Goal: Navigation & Orientation: Find specific page/section

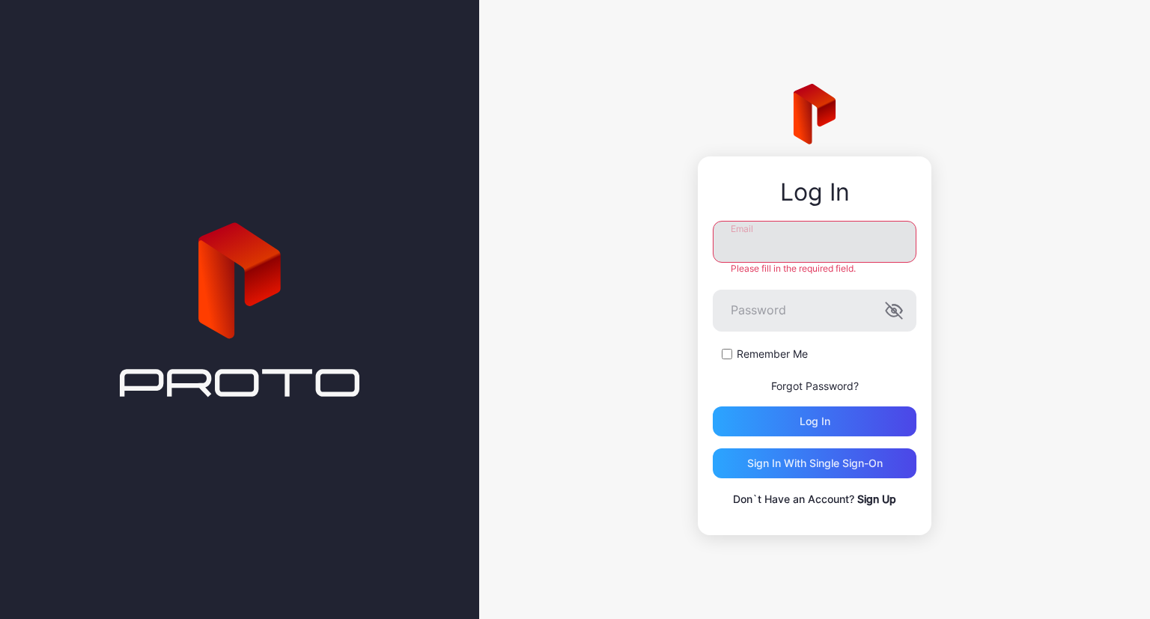
click at [801, 246] on input "Email" at bounding box center [815, 242] width 204 height 42
type input "**********"
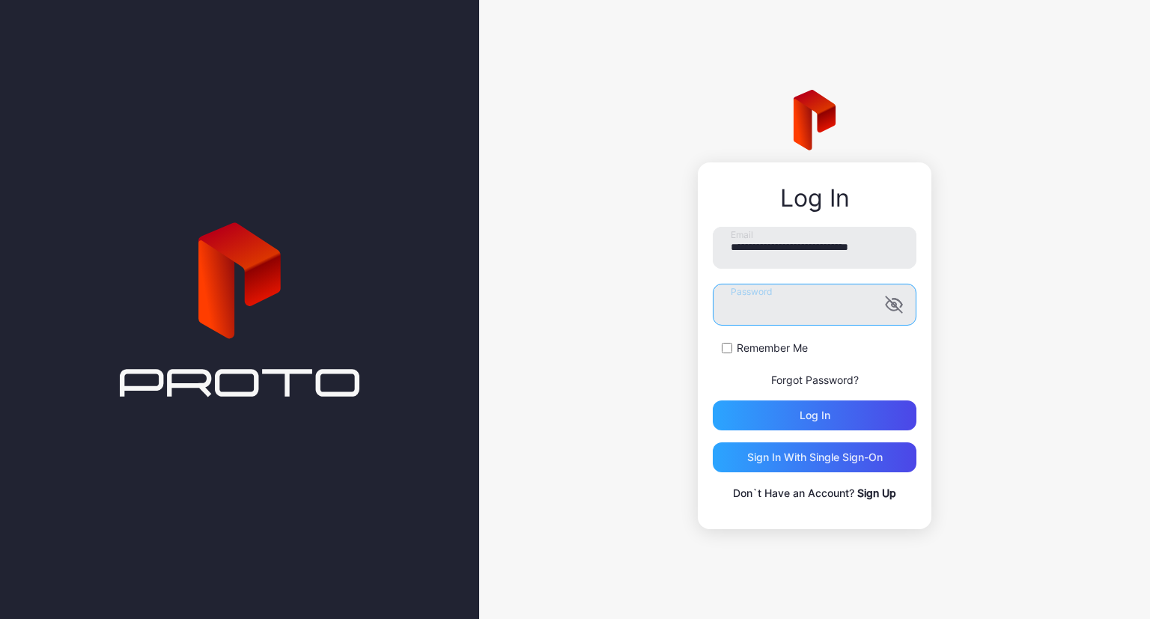
scroll to position [0, 11]
click at [888, 310] on icon "button" at bounding box center [894, 305] width 18 height 18
click at [724, 340] on form "**********" at bounding box center [815, 329] width 204 height 204
click at [783, 412] on div "Log in" at bounding box center [815, 416] width 204 height 30
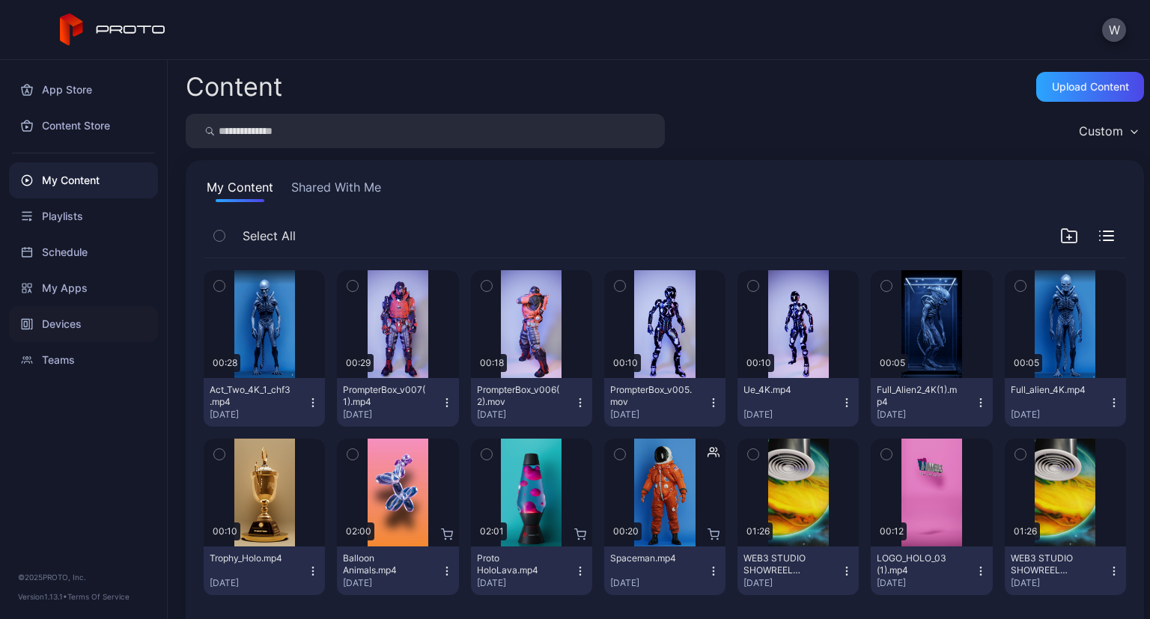
click at [68, 327] on div "Devices" at bounding box center [83, 324] width 149 height 36
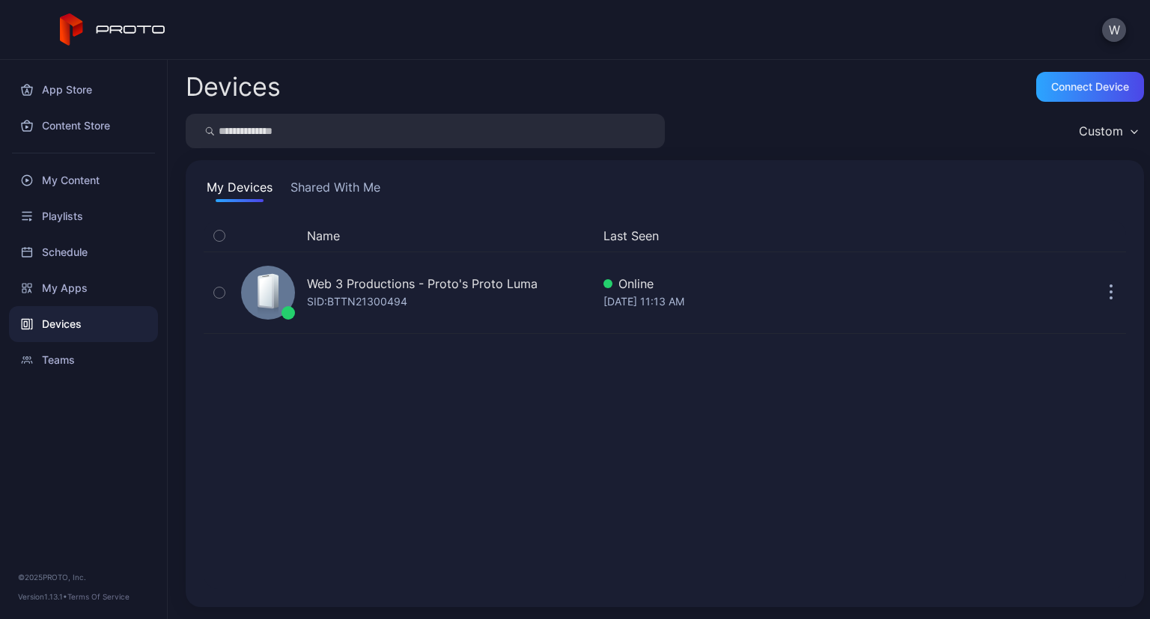
click at [439, 421] on div "Name Last Seen Web 3 Productions - Proto's Proto [PERSON_NAME]: BTTN21300494 On…" at bounding box center [665, 404] width 922 height 369
click at [404, 443] on div "Name Last Seen Web 3 Productions - Proto's Proto [PERSON_NAME]: BTTN21300494 On…" at bounding box center [665, 404] width 922 height 369
click at [1068, 82] on div "Connect device" at bounding box center [1090, 87] width 78 height 12
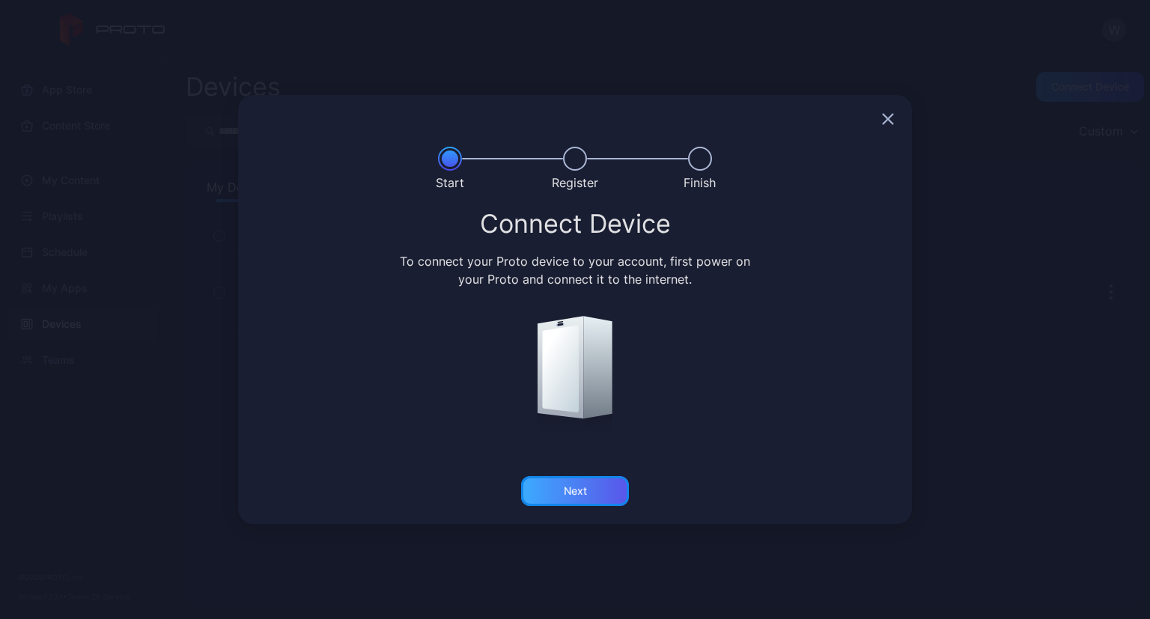
click at [600, 504] on div "Next" at bounding box center [575, 491] width 108 height 30
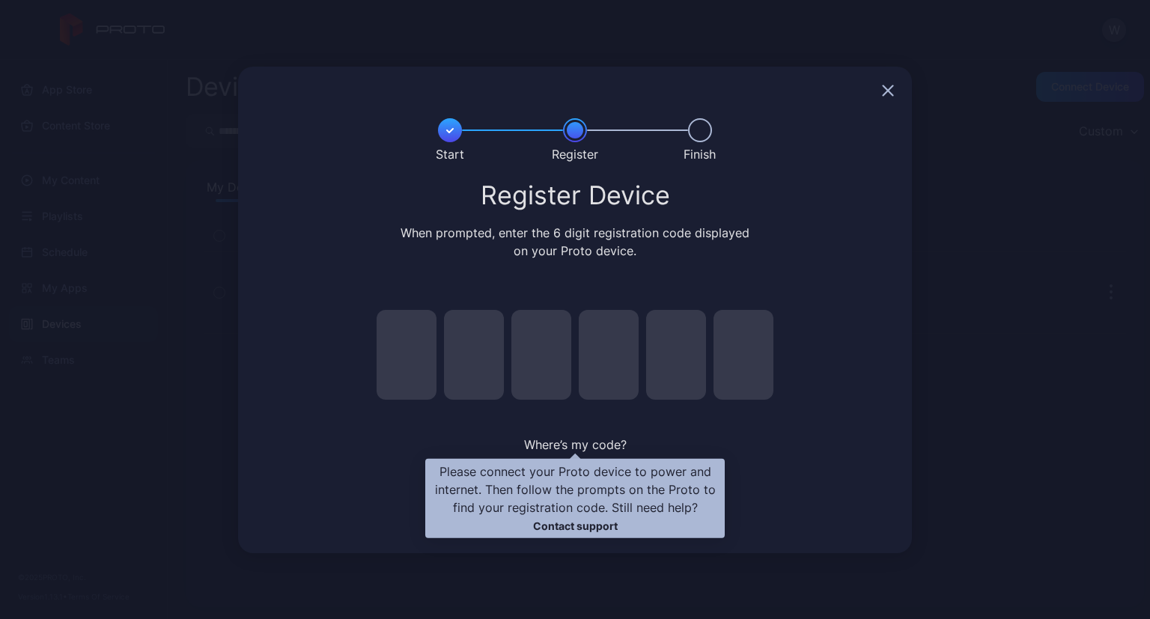
click at [601, 442] on span "Where’s my code?" at bounding box center [575, 444] width 103 height 15
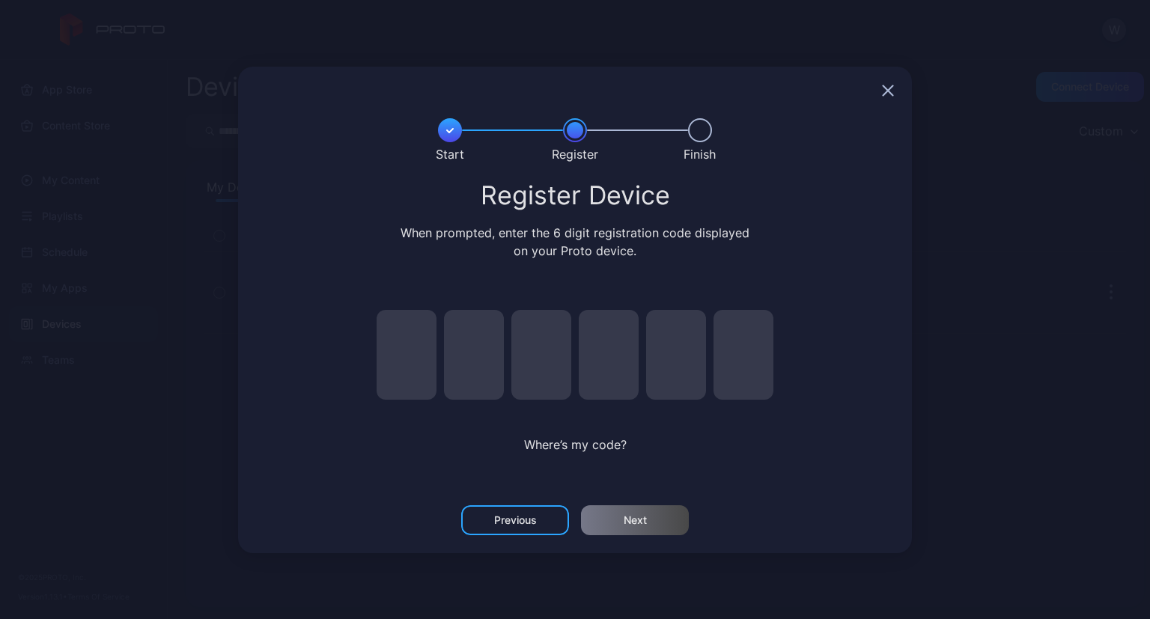
click at [897, 94] on div at bounding box center [575, 91] width 674 height 48
click at [892, 89] on icon "button" at bounding box center [888, 91] width 12 height 12
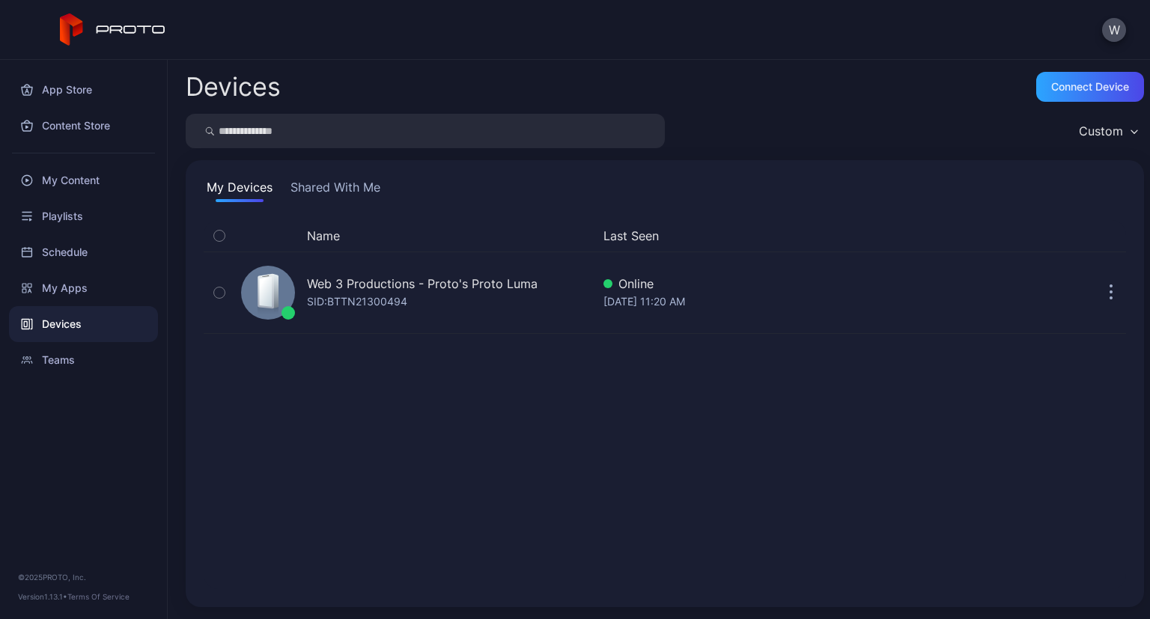
click at [790, 222] on div "Name Last Seen" at bounding box center [665, 235] width 922 height 31
click at [846, 531] on div "Name Last Seen Web 3 Productions - Proto's Proto [PERSON_NAME]: BTTN21300494 On…" at bounding box center [665, 404] width 922 height 369
click at [352, 185] on button "Shared With Me" at bounding box center [335, 190] width 96 height 24
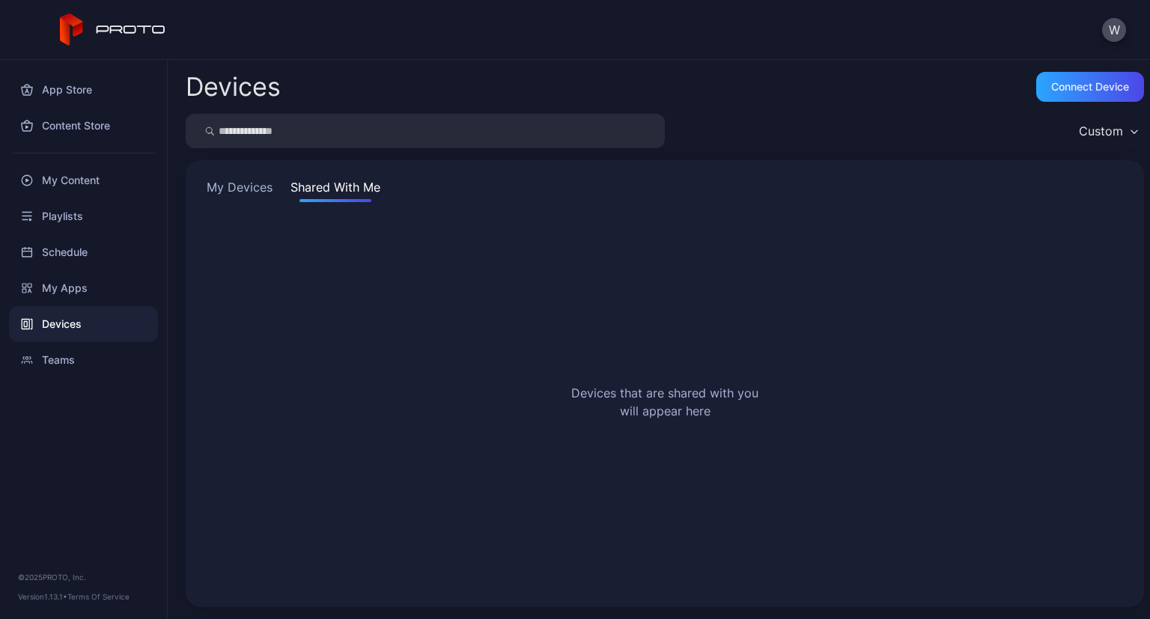
click at [249, 195] on button "My Devices" at bounding box center [240, 190] width 72 height 24
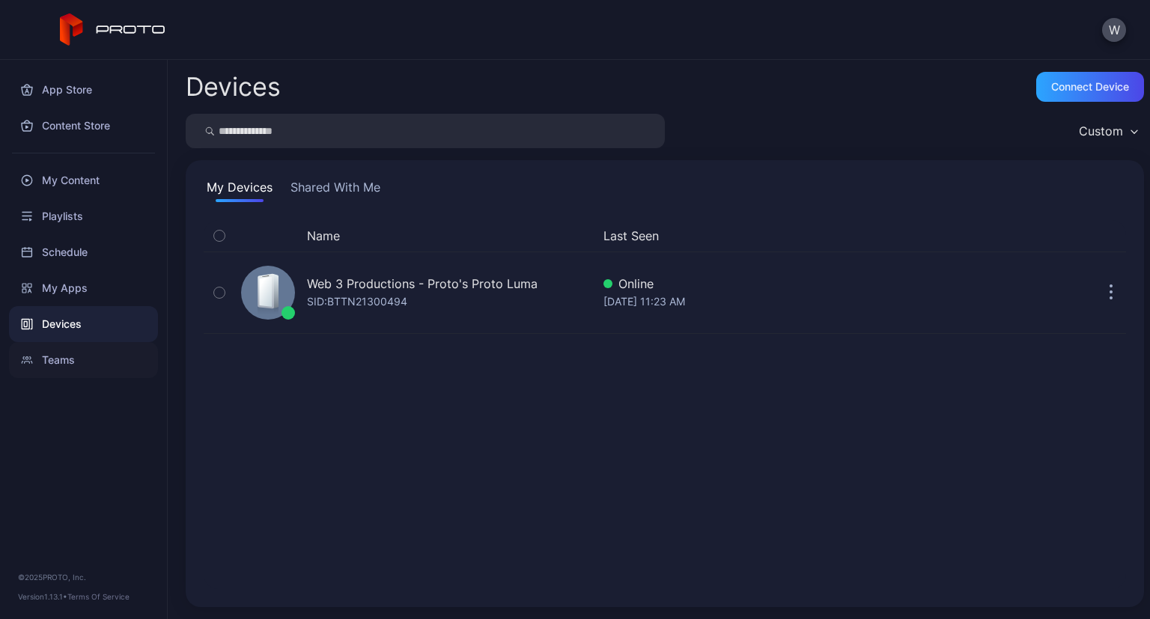
click at [61, 360] on div "Teams" at bounding box center [83, 360] width 149 height 36
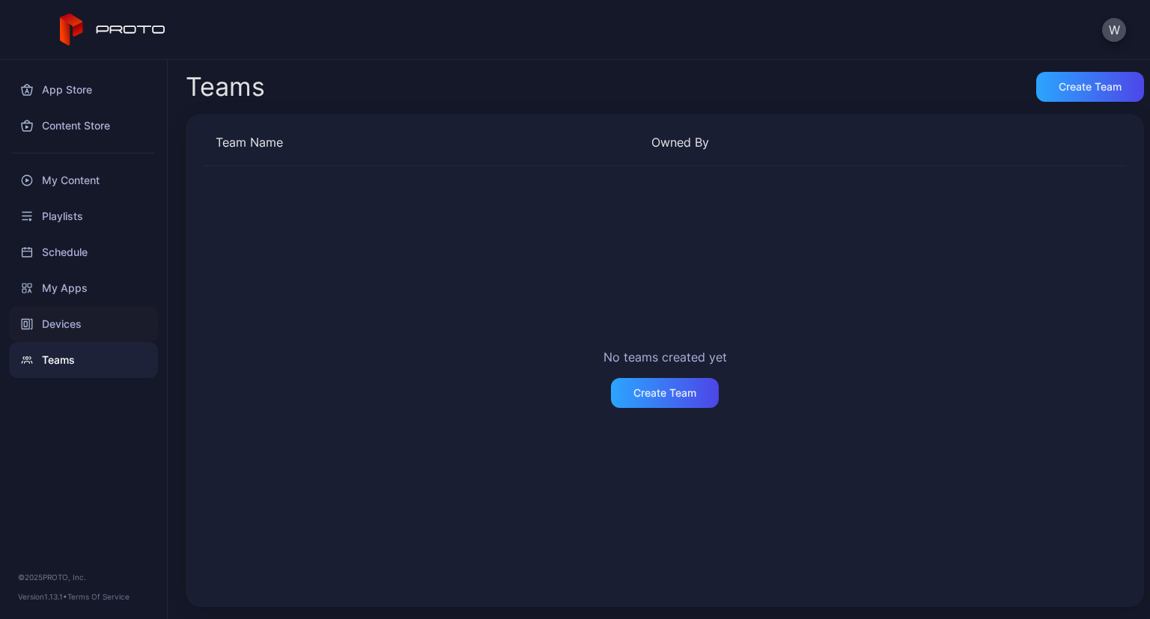
click at [62, 328] on div "Devices" at bounding box center [83, 324] width 149 height 36
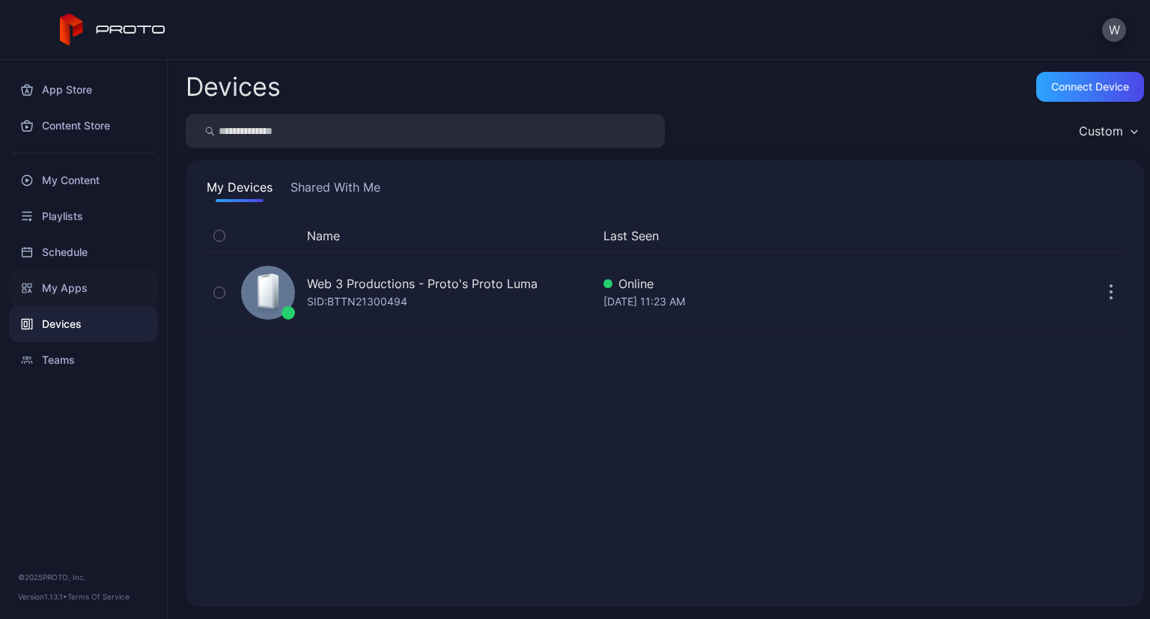
click at [79, 289] on div "My Apps" at bounding box center [83, 288] width 149 height 36
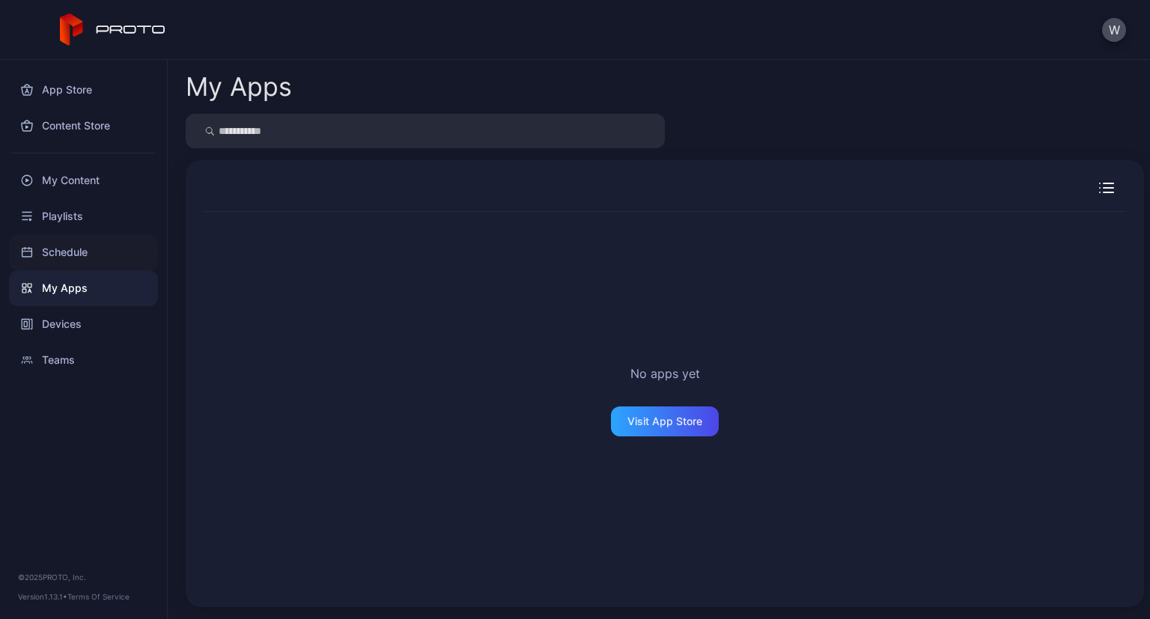
click at [88, 255] on div "Schedule" at bounding box center [83, 252] width 149 height 36
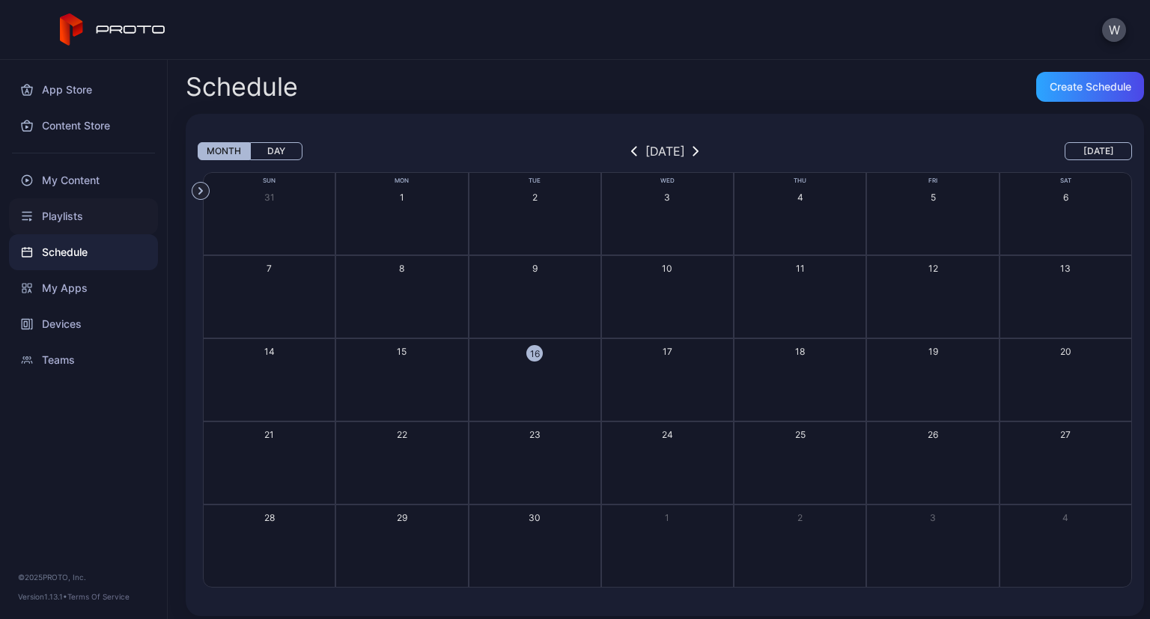
click at [83, 222] on div "Playlists" at bounding box center [83, 216] width 149 height 36
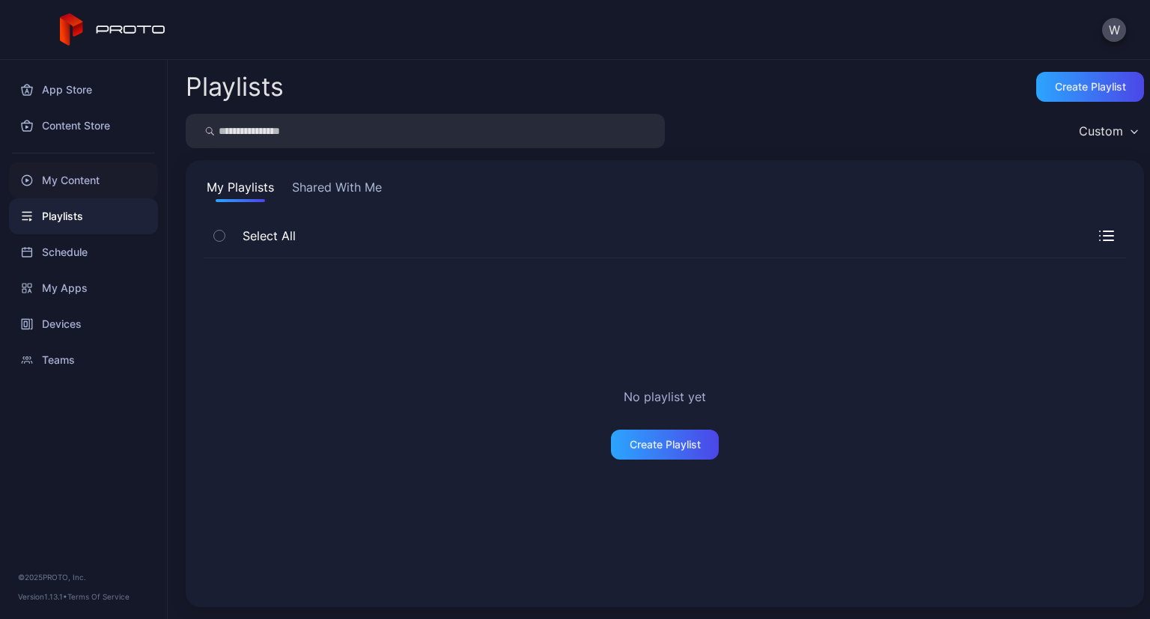
click at [88, 175] on div "My Content" at bounding box center [83, 180] width 149 height 36
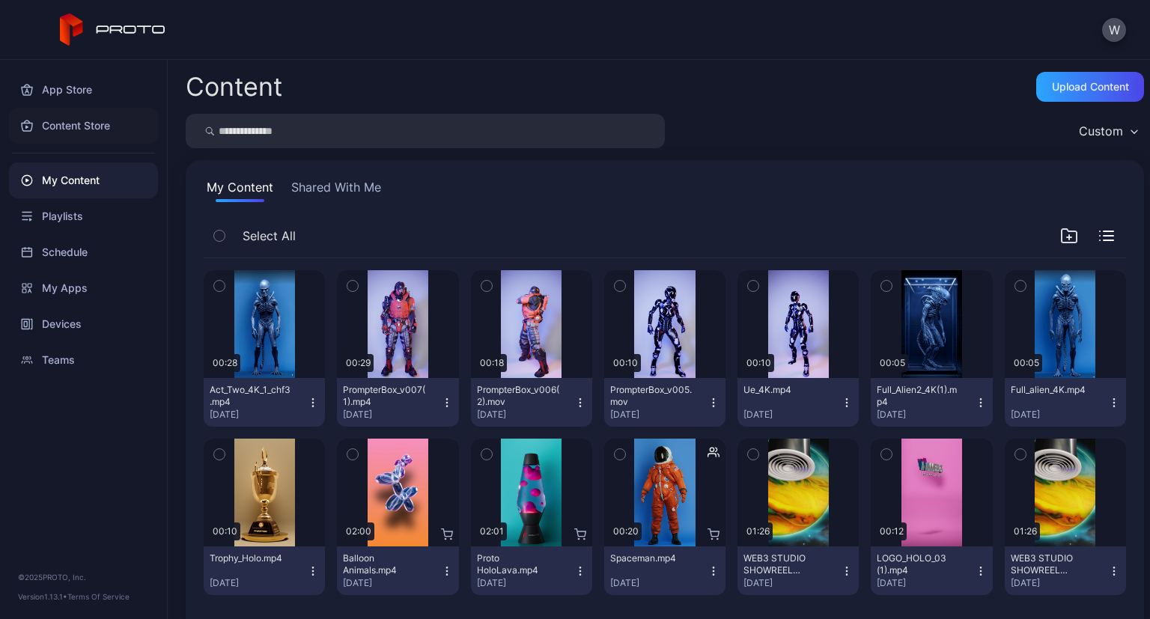
click at [63, 127] on div "Content Store" at bounding box center [83, 126] width 149 height 36
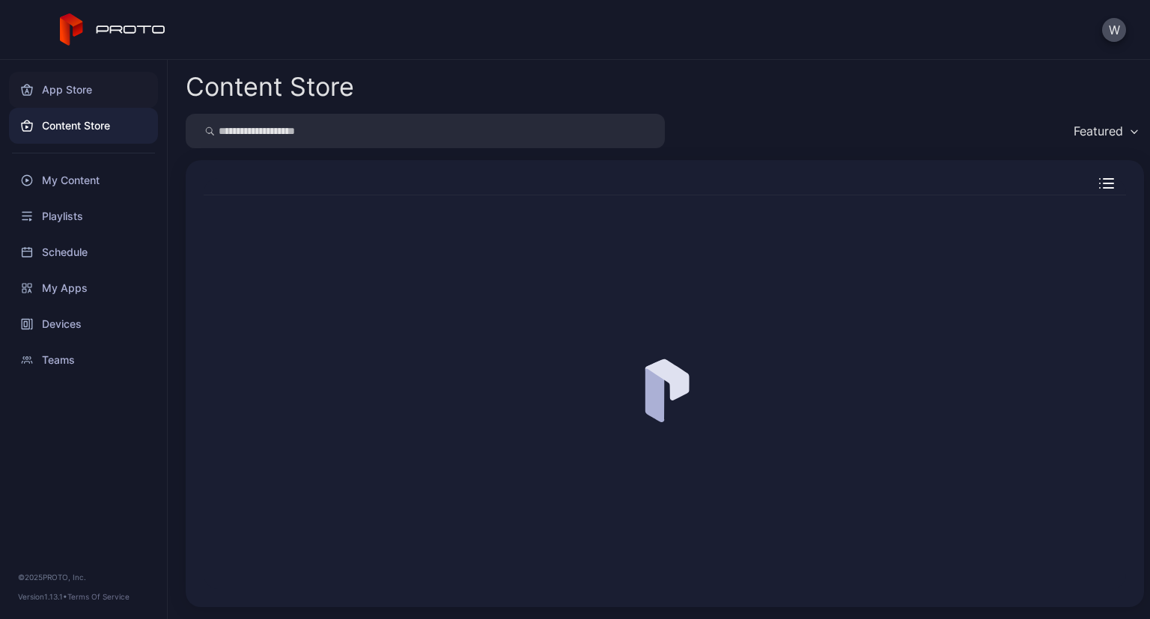
click at [58, 88] on div "App Store" at bounding box center [83, 90] width 149 height 36
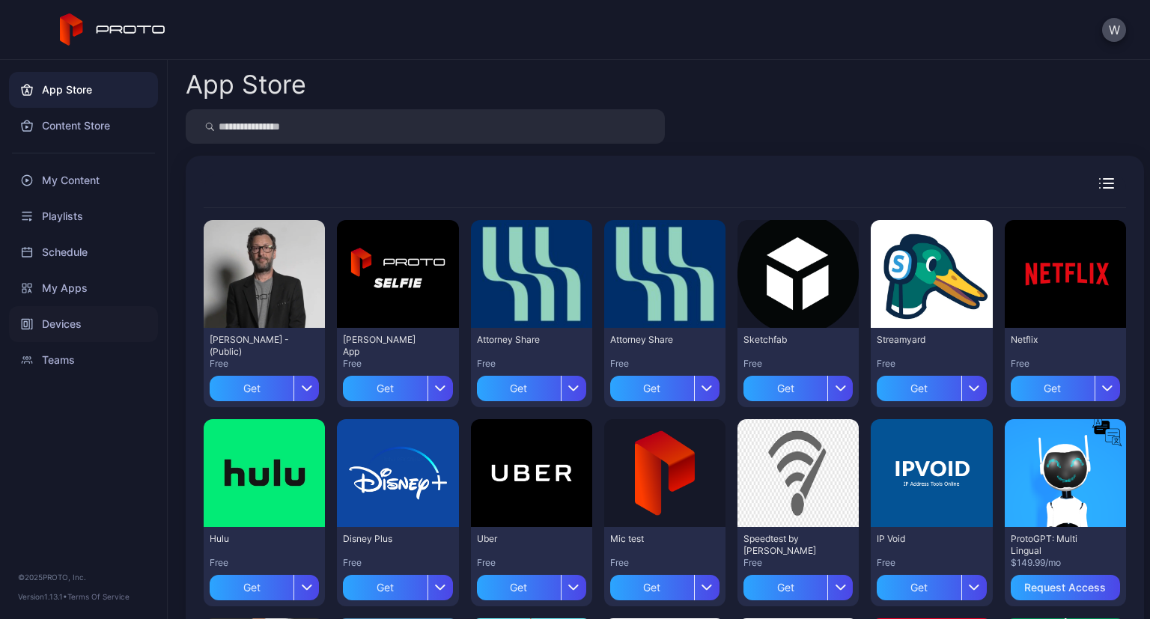
click at [68, 323] on div "Devices" at bounding box center [83, 324] width 149 height 36
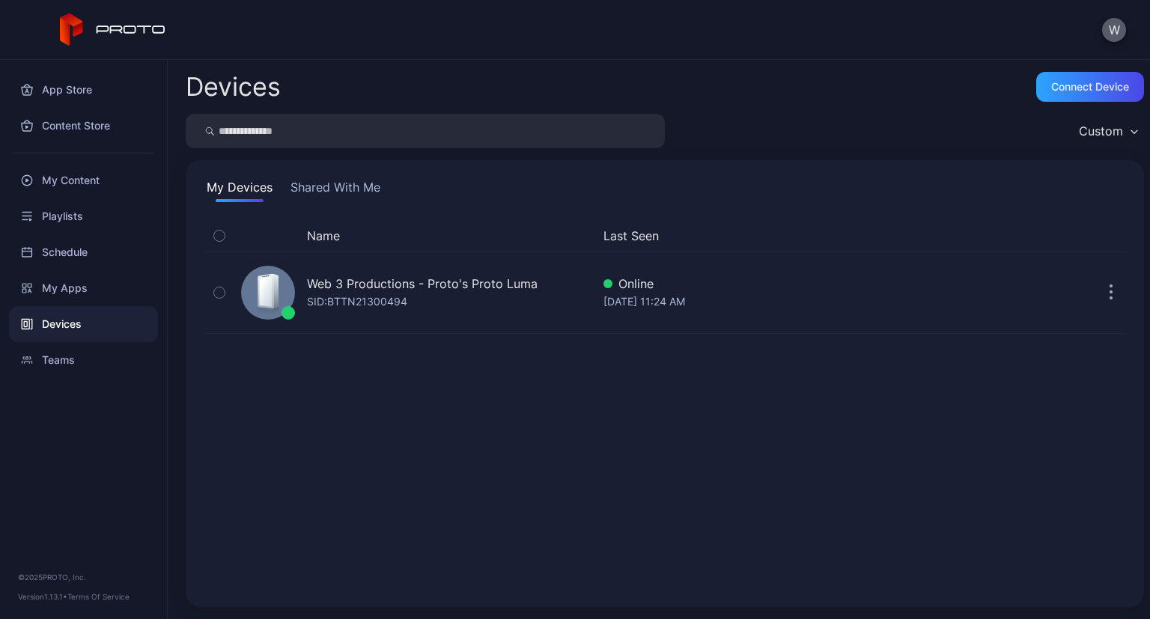
click at [1106, 25] on button "W" at bounding box center [1114, 30] width 24 height 24
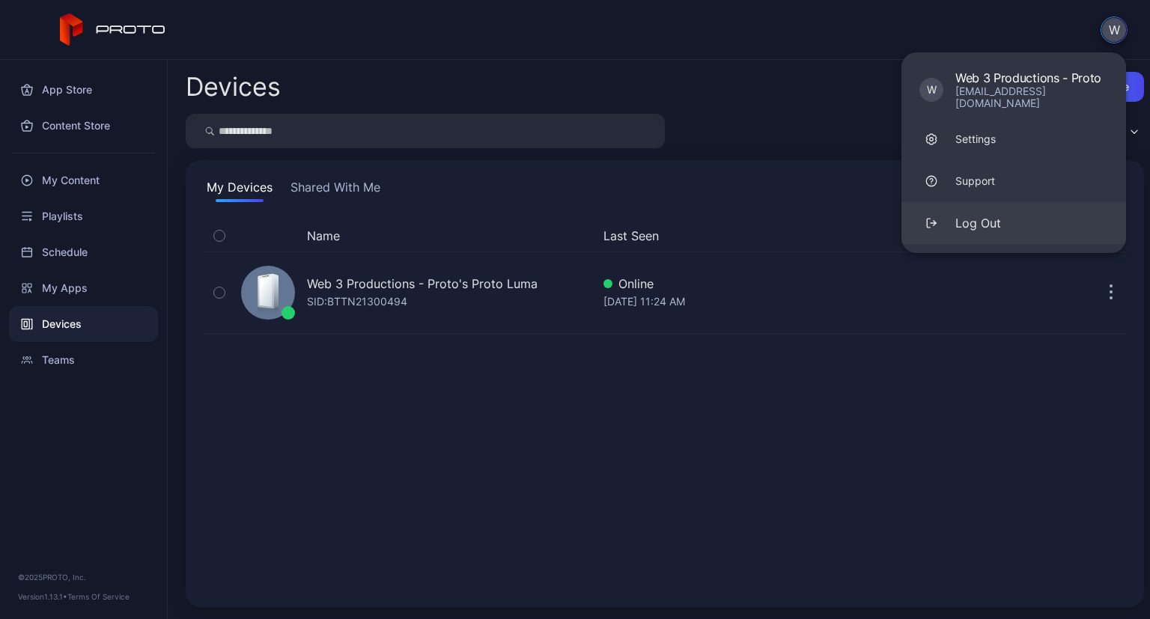
click at [993, 214] on div "Log Out" at bounding box center [978, 223] width 46 height 18
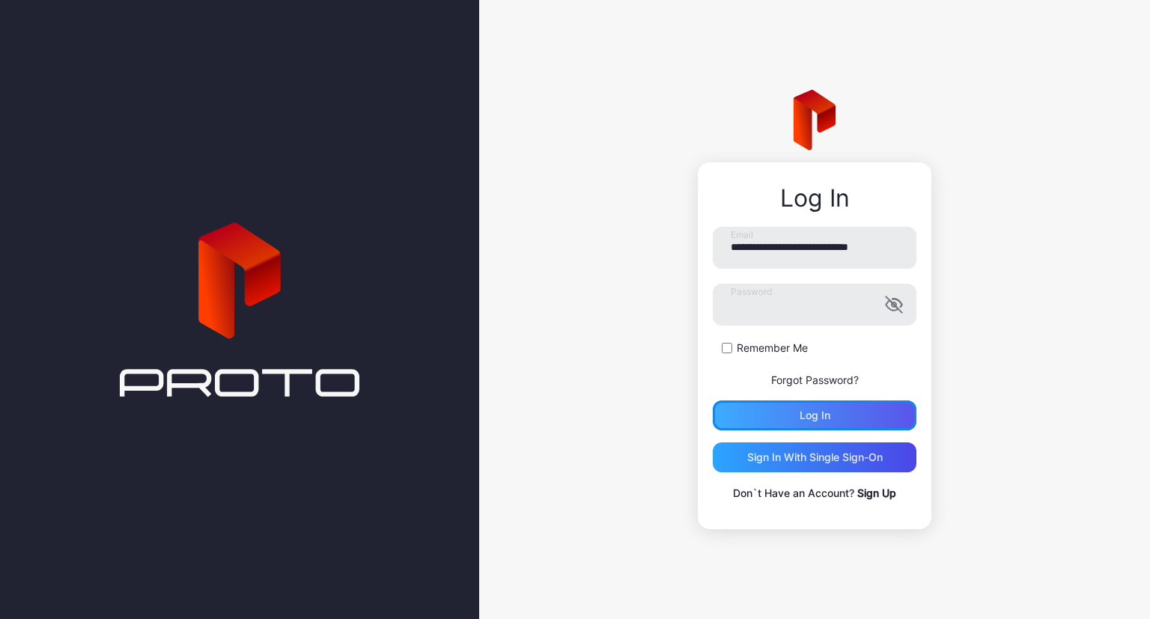
click at [811, 421] on div "Log in" at bounding box center [815, 415] width 31 height 12
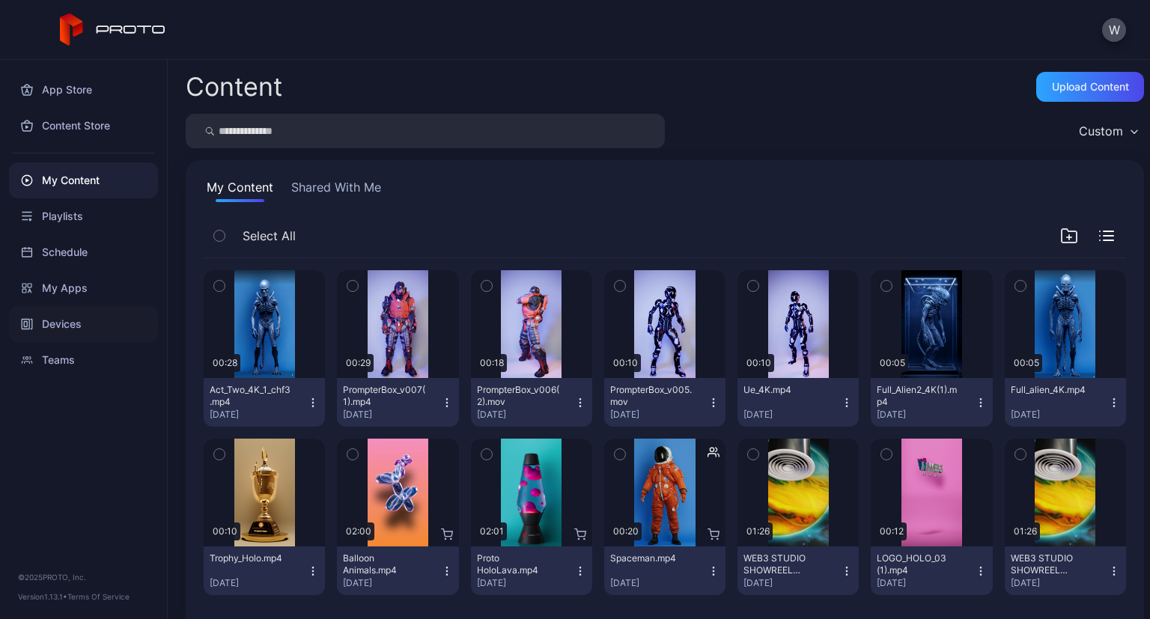
click at [55, 323] on div "Devices" at bounding box center [83, 324] width 149 height 36
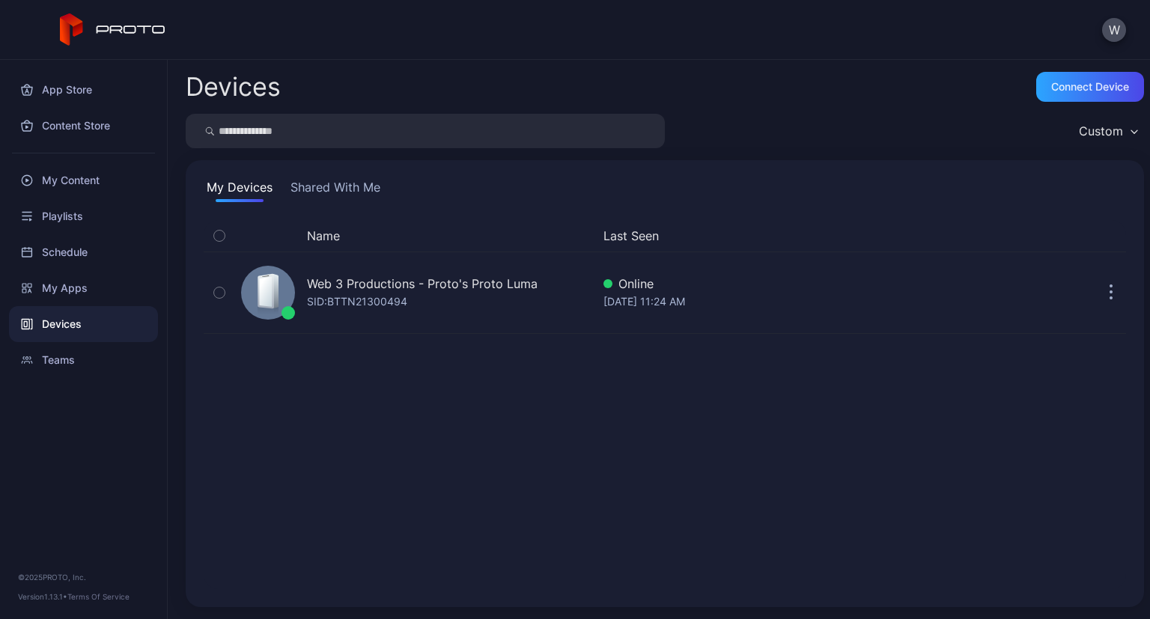
click at [737, 522] on div "Name Last Seen Web 3 Productions - Proto's Proto Luma SID: BTTN21300494 Online …" at bounding box center [665, 404] width 922 height 369
